Goal: Task Accomplishment & Management: Manage account settings

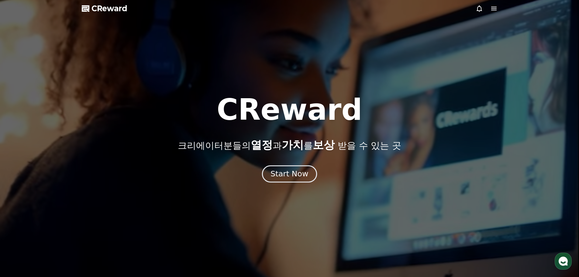
click at [288, 174] on div "Start Now" at bounding box center [289, 174] width 38 height 10
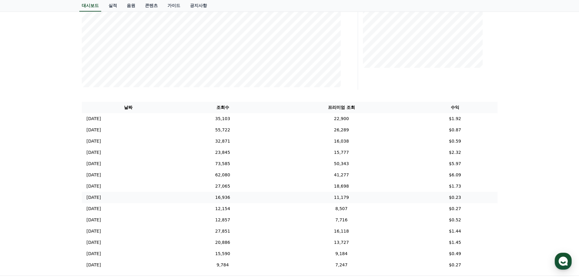
scroll to position [182, 0]
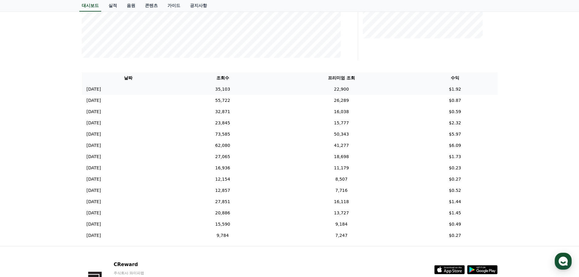
click at [459, 90] on td "$1.92" at bounding box center [454, 89] width 85 height 11
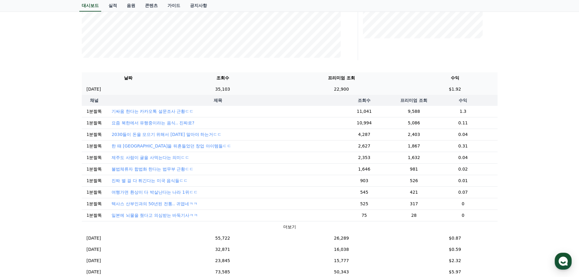
click at [468, 91] on td "$1.92" at bounding box center [454, 89] width 85 height 11
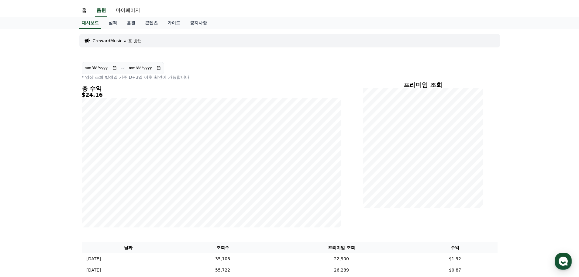
scroll to position [0, 0]
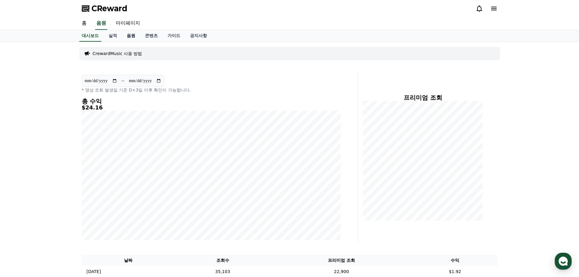
click at [134, 37] on link "음원" at bounding box center [131, 36] width 18 height 12
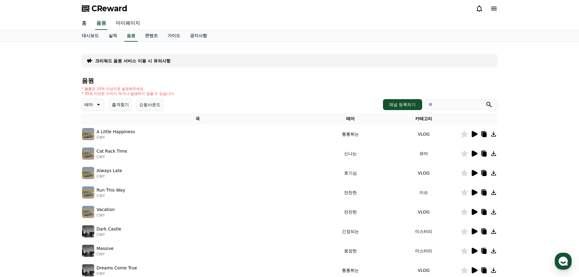
click at [114, 38] on link "실적" at bounding box center [113, 36] width 18 height 12
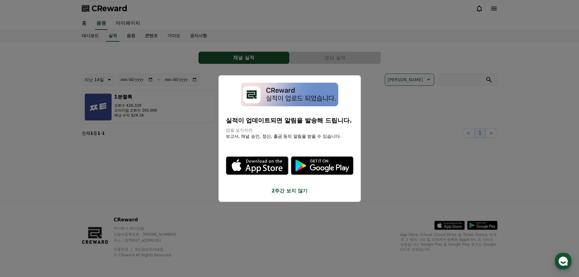
click at [290, 192] on button "2주간 보지 않기" at bounding box center [290, 190] width 128 height 7
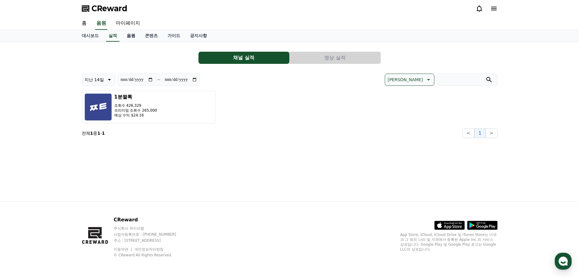
click at [126, 33] on link "음원" at bounding box center [131, 36] width 18 height 12
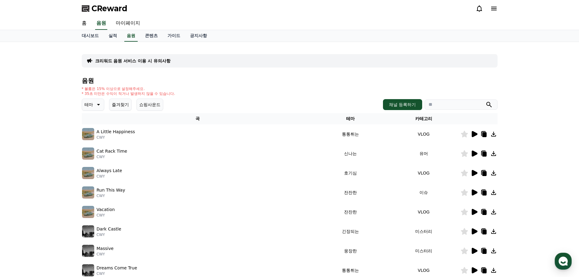
click at [154, 106] on button "쇼핑사운드" at bounding box center [149, 104] width 27 height 12
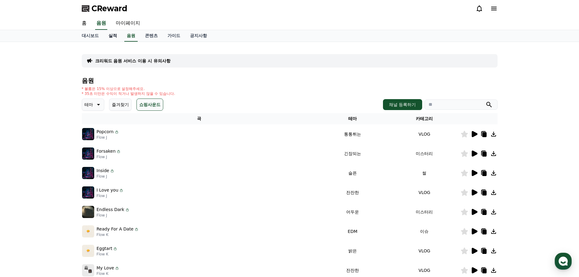
click at [106, 37] on link "실적" at bounding box center [113, 36] width 18 height 12
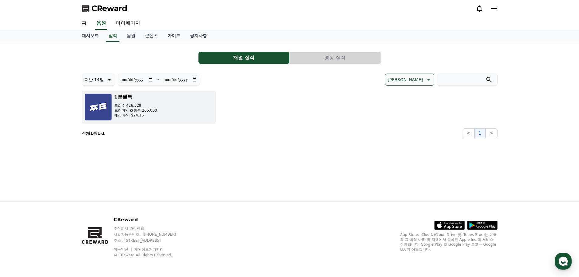
click at [127, 115] on p "예상 수익 $24.16" at bounding box center [135, 115] width 43 height 5
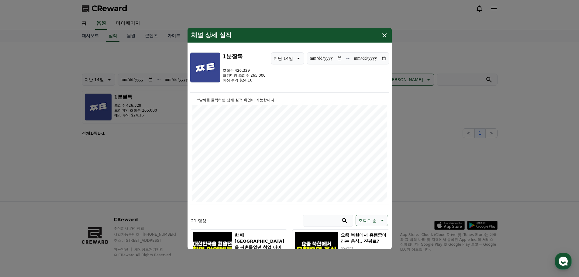
click at [384, 36] on icon "modal" at bounding box center [384, 34] width 7 height 7
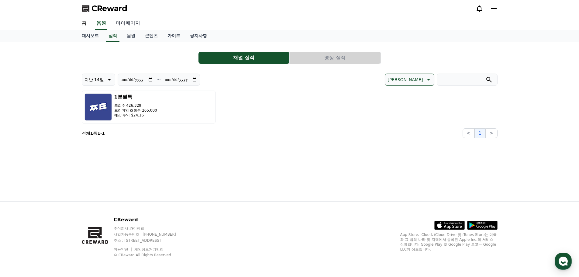
click at [122, 19] on link "마이페이지" at bounding box center [128, 23] width 34 height 13
select select "**********"
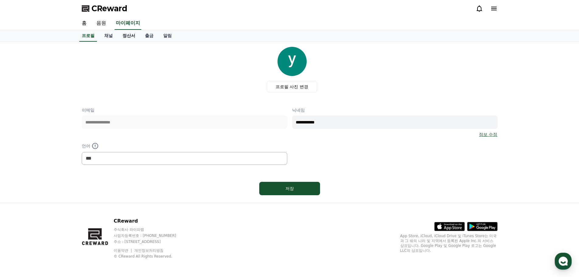
click at [127, 38] on link "정산서" at bounding box center [129, 36] width 22 height 12
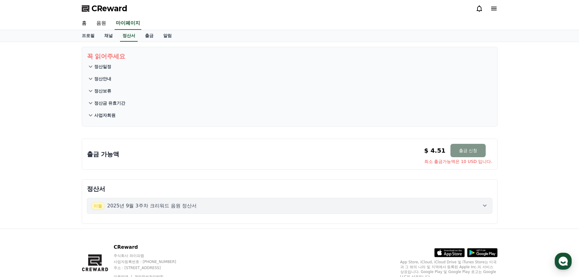
click at [465, 151] on button "출금 신청" at bounding box center [467, 150] width 35 height 13
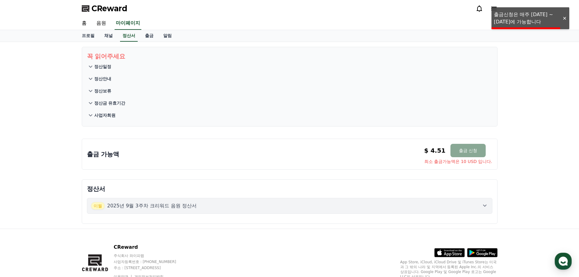
drag, startPoint x: 421, startPoint y: 151, endPoint x: 438, endPoint y: 154, distance: 17.2
click at [437, 152] on div "출금 가능액 $ 4.51 출금 신청 최소 출금가능액은 10 USD 입니다. $ 4.51 출금 신청 최소 출금가능액은 10 USD 입니다." at bounding box center [289, 154] width 405 height 21
click at [430, 160] on span "최소 출금가능액은 10 USD 입니다." at bounding box center [458, 161] width 68 height 6
click at [561, 17] on div at bounding box center [565, 18] width 10 height 6
click at [543, 140] on div "꼭 읽어주세요 정산일정 정산안내 정산보류 정산금 유효기간 사업자회원 출금 가능액 $ 4.51 출금 신청 최소 출금가능액은 10 USD 입니다.…" at bounding box center [289, 135] width 579 height 187
